Goal: Unclear: Browse casually

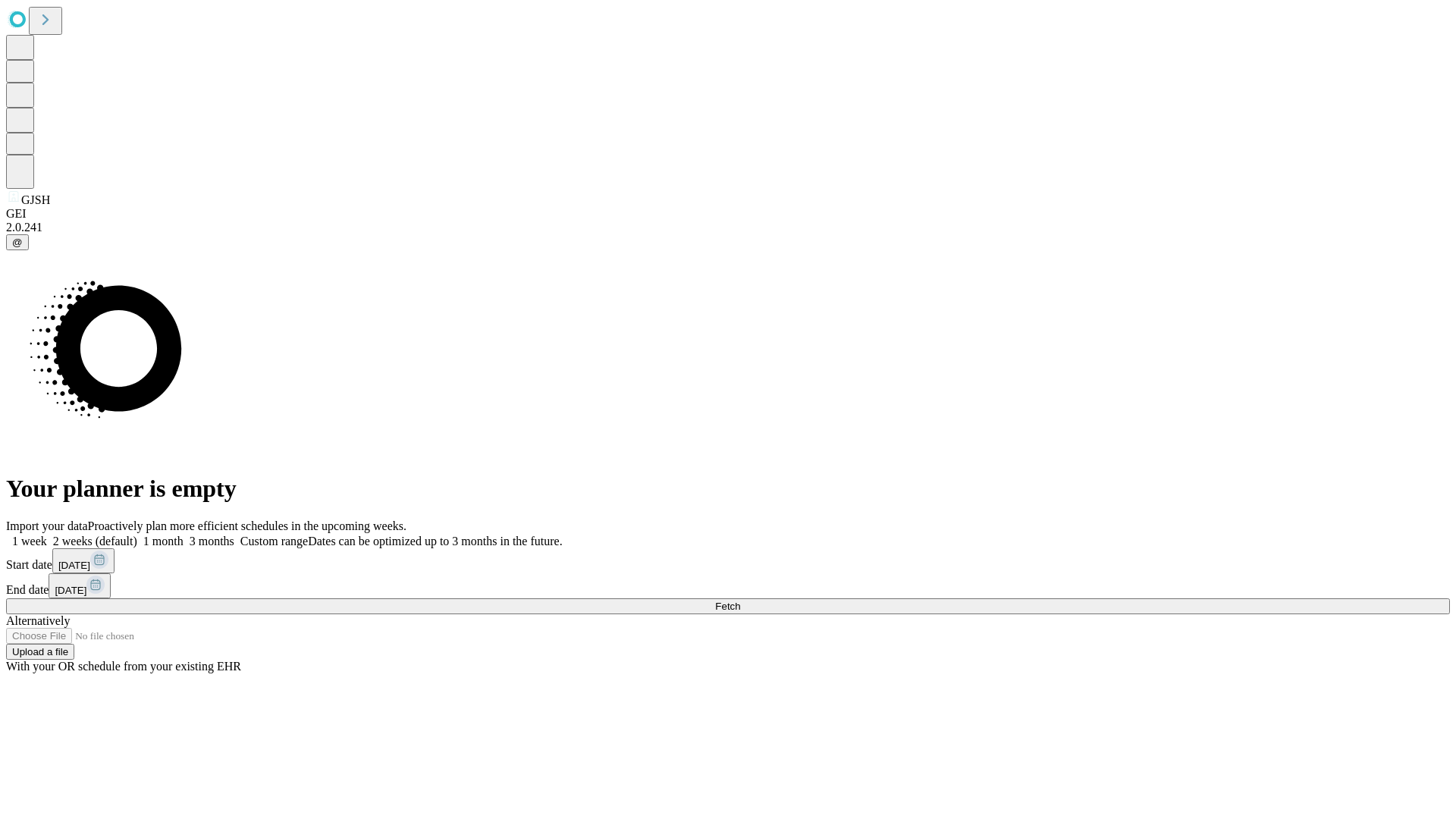
click at [740, 600] on span "Fetch" at bounding box center [728, 606] width 25 height 11
